Goal: Task Accomplishment & Management: Use online tool/utility

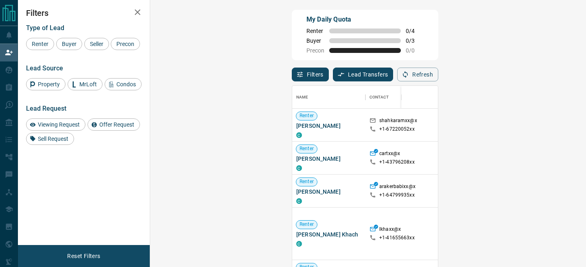
scroll to position [17, 0]
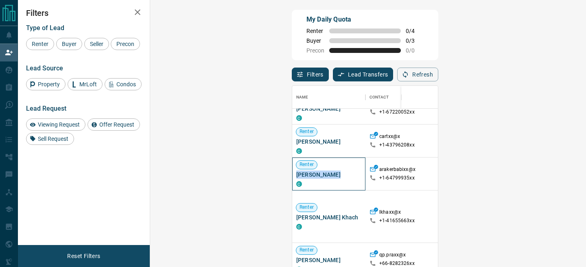
drag, startPoint x: 200, startPoint y: 175, endPoint x: 159, endPoint y: 175, distance: 40.7
click at [292, 175] on div "Renter [PERSON_NAME] C" at bounding box center [328, 174] width 73 height 33
copy span "[PERSON_NAME]"
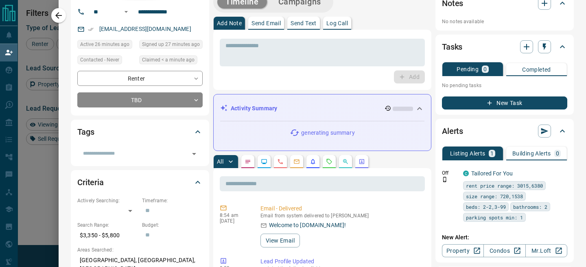
scroll to position [0, 0]
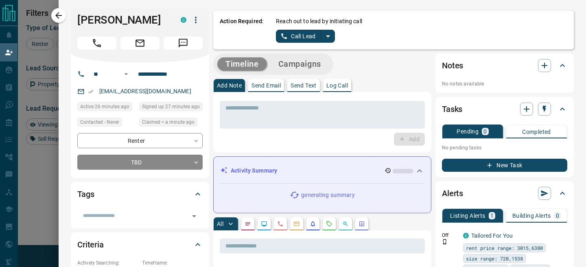
click at [328, 35] on icon "split button" at bounding box center [328, 36] width 10 height 10
click at [292, 63] on li "Log Manual Call" at bounding box center [306, 64] width 50 height 12
click at [282, 35] on button "Log Manual Call" at bounding box center [303, 36] width 54 height 13
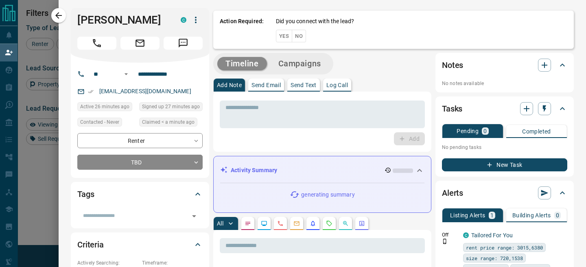
click at [282, 35] on button "Yes" at bounding box center [284, 36] width 16 height 13
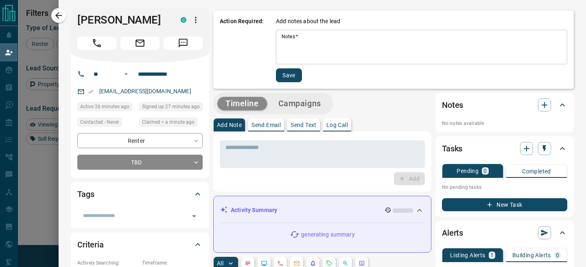
click at [298, 44] on textarea "Notes   *" at bounding box center [422, 47] width 280 height 28
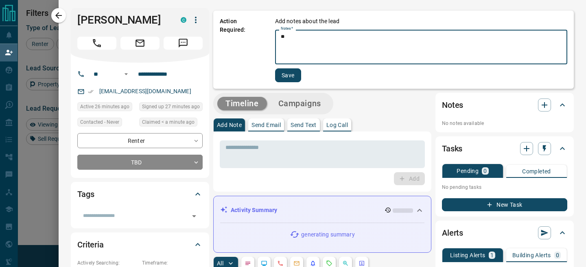
type textarea "**"
click at [291, 77] on button "Save" at bounding box center [288, 75] width 26 height 14
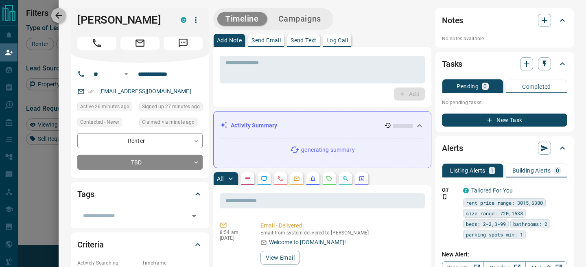
click at [59, 18] on icon "button" at bounding box center [58, 15] width 7 height 7
